Goal: Task Accomplishment & Management: Complete application form

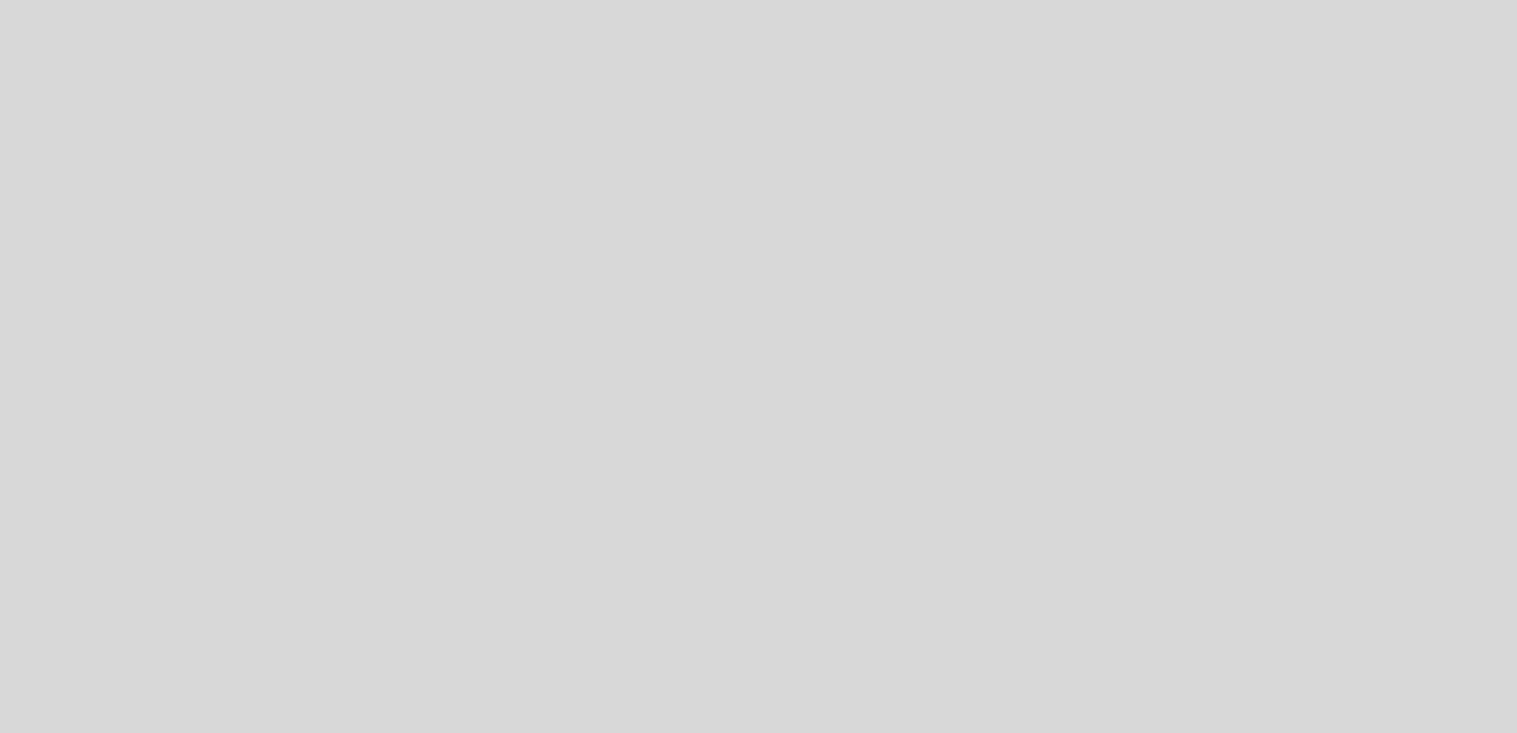
select select "es"
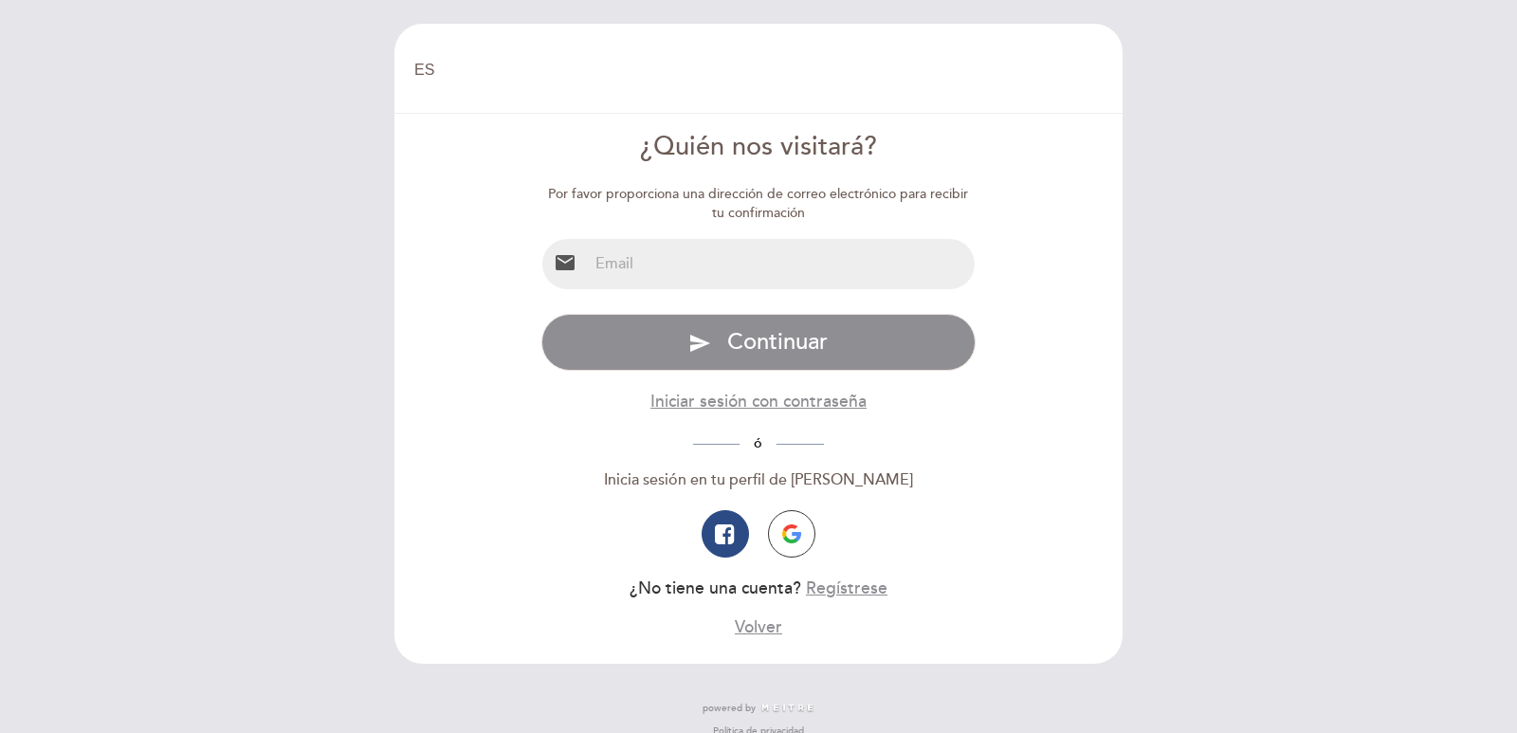
click at [655, 275] on input "email" at bounding box center [782, 264] width 388 height 50
click at [724, 260] on input "email" at bounding box center [782, 264] width 388 height 50
click at [629, 265] on input "email" at bounding box center [782, 264] width 388 height 50
click at [578, 508] on div "Especifique email Email inválido Escriba una contraseña send Continuar Iniciar …" at bounding box center [758, 476] width 435 height 325
click at [701, 264] on input "email" at bounding box center [782, 264] width 388 height 50
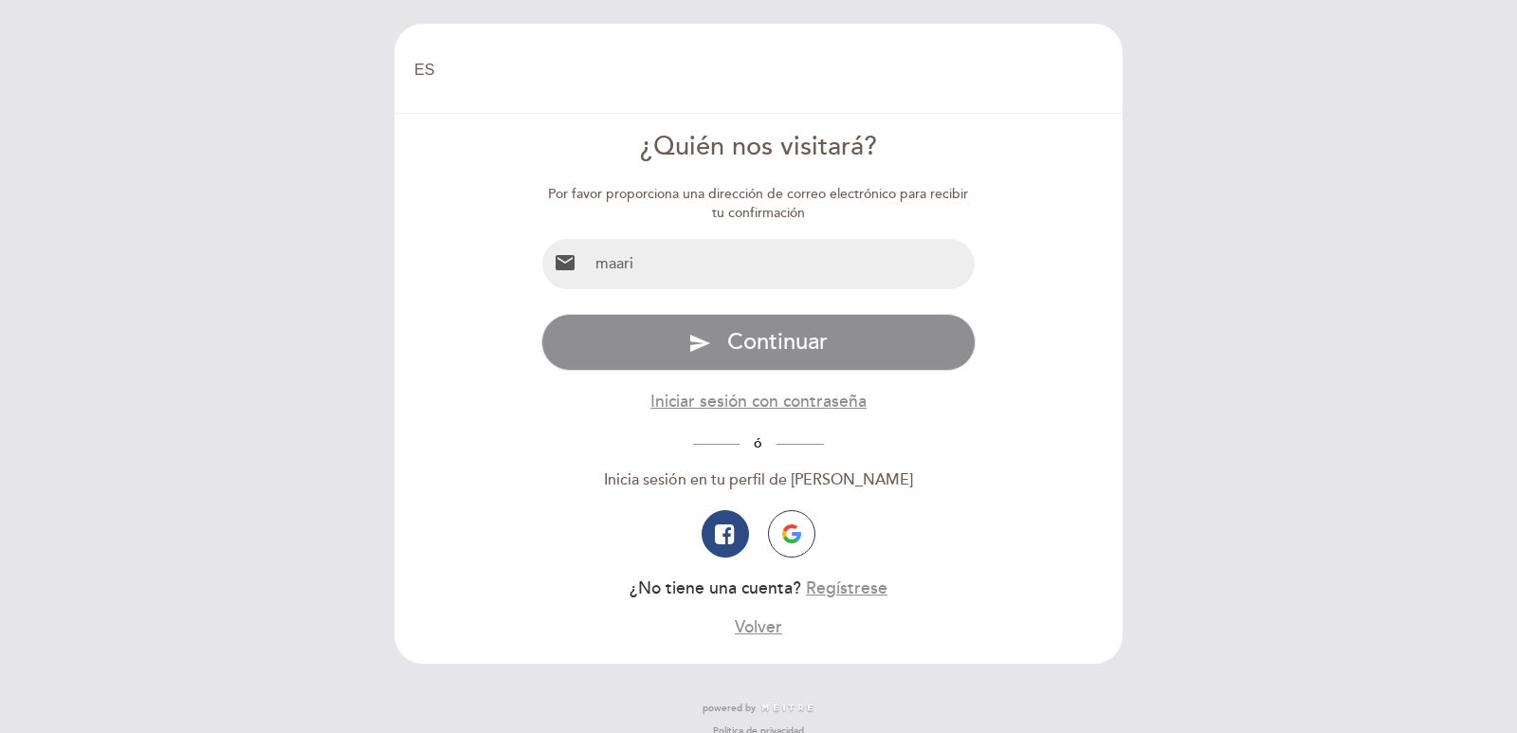
type input "[EMAIL_ADDRESS][PERSON_NAME][DOMAIN_NAME]"
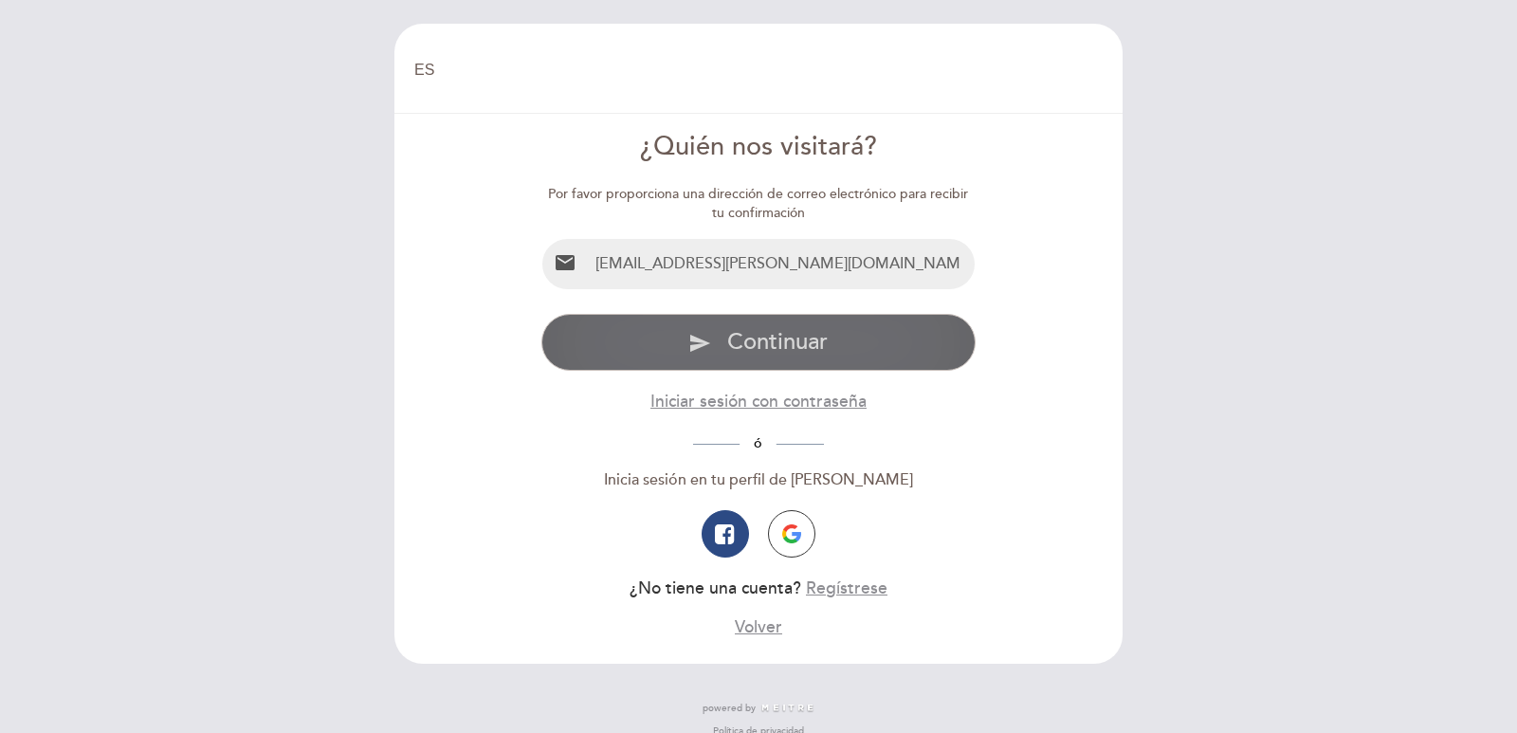
click at [741, 335] on span "Continuar" at bounding box center [777, 341] width 100 height 27
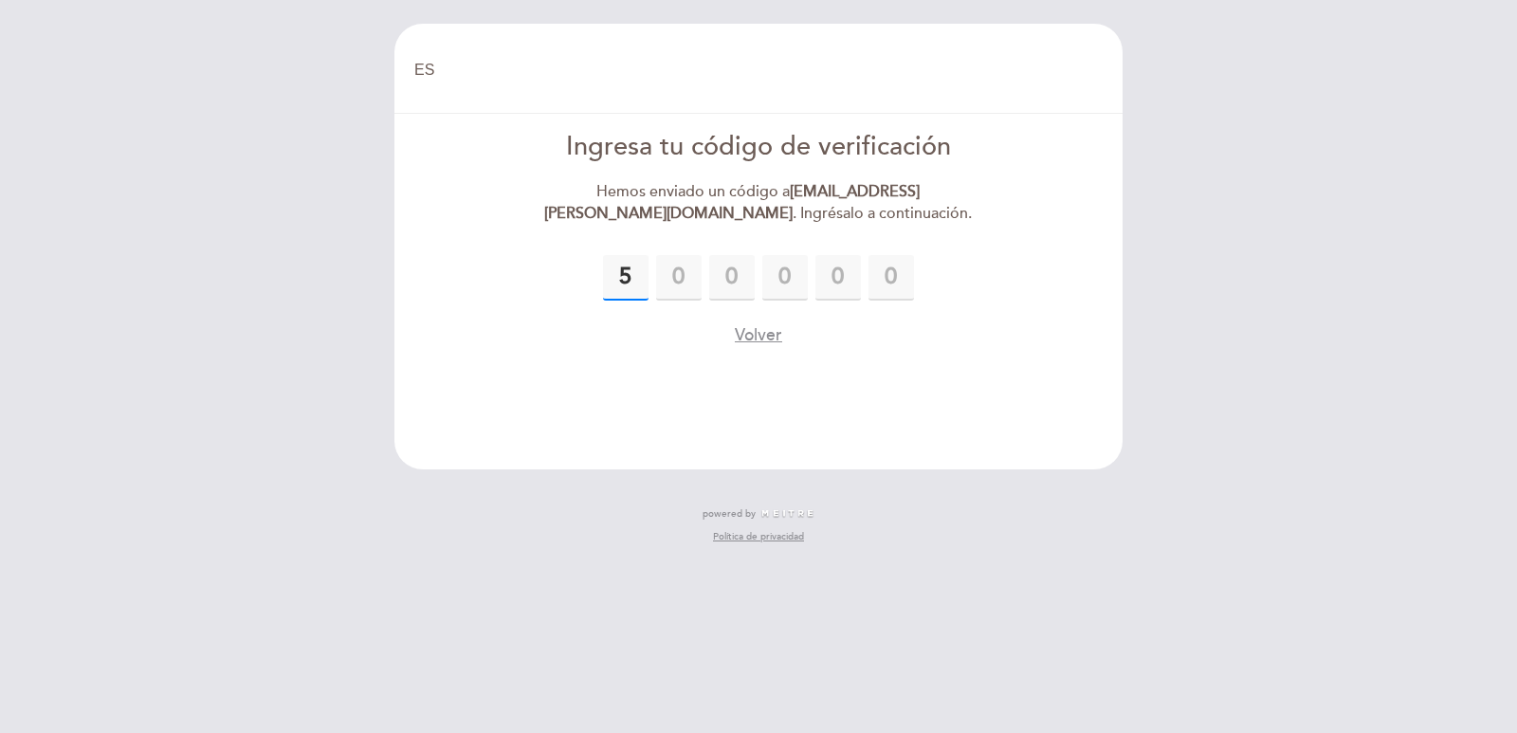
type input "5"
type input "2"
type input "3"
type input "1"
type input "0"
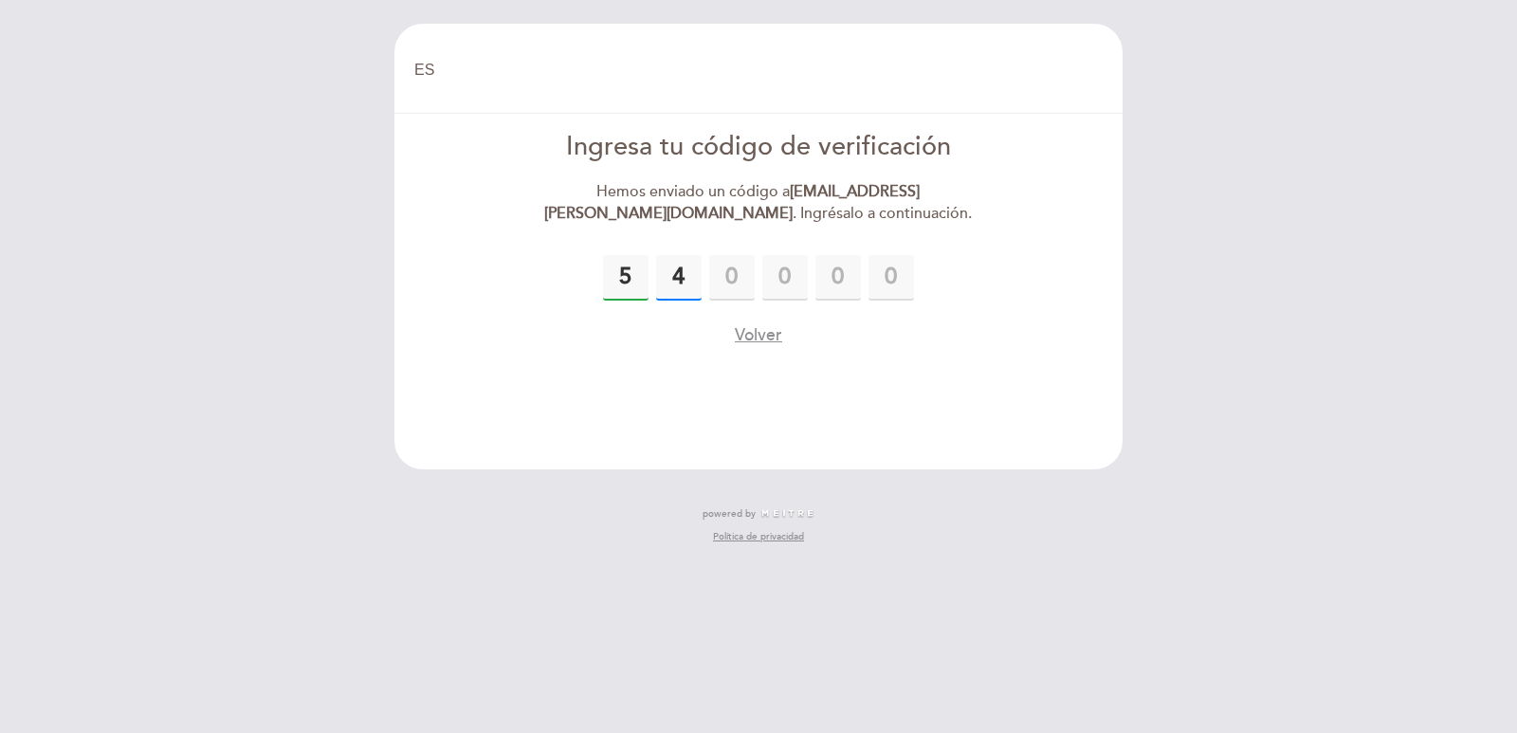
type input "4"
type input "2"
type input "3"
type input "1"
type input "0"
